Goal: Register for event/course

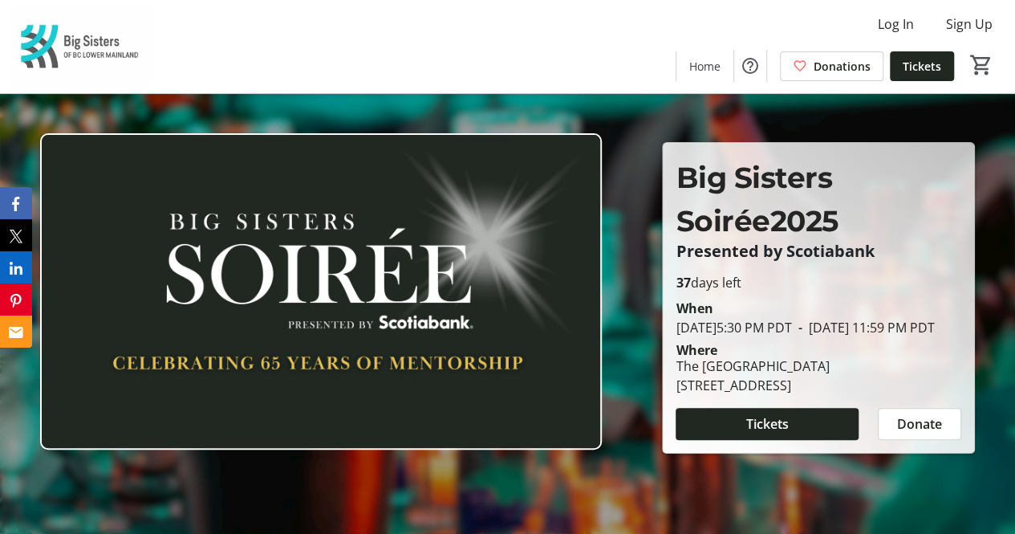
click at [887, 158] on p "Big Sisters Soirée 2025" at bounding box center [819, 199] width 286 height 87
drag, startPoint x: 887, startPoint y: 158, endPoint x: 931, endPoint y: 240, distance: 93.0
click at [931, 242] on p "Presented by Scotiabank" at bounding box center [819, 251] width 286 height 18
click at [877, 165] on p "Big Sisters Soirée 2025" at bounding box center [819, 199] width 286 height 87
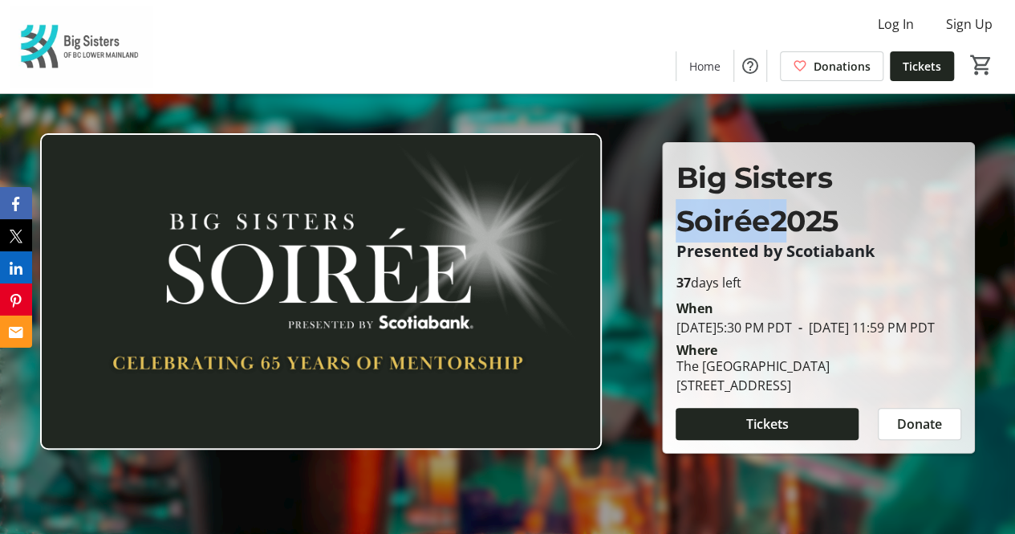
click at [877, 165] on p "Big Sisters Soirée 2025" at bounding box center [819, 199] width 286 height 87
copy p "Soirée"
click at [870, 208] on p "Big Sisters Soirée 2025" at bounding box center [819, 199] width 286 height 87
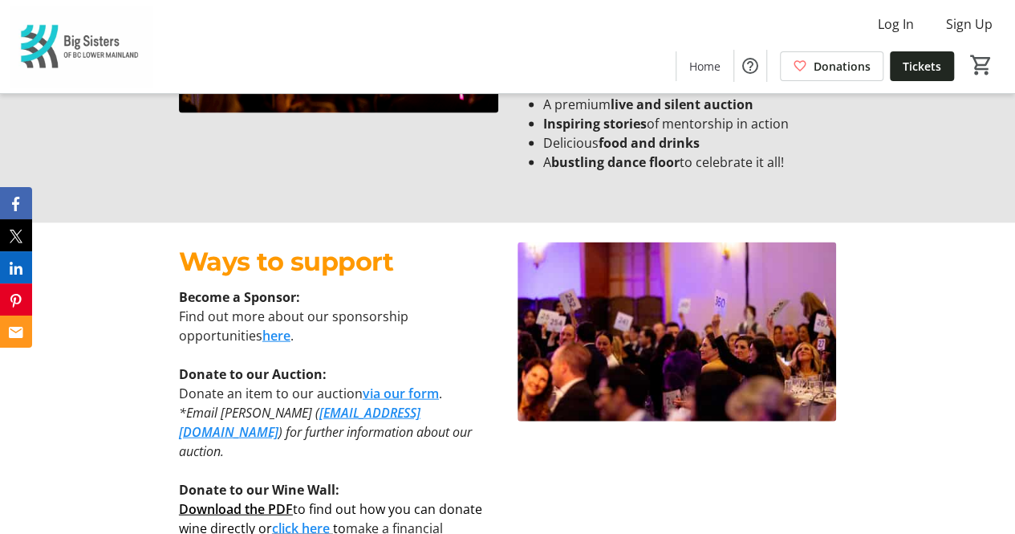
scroll to position [1605, 0]
